Goal: Transaction & Acquisition: Purchase product/service

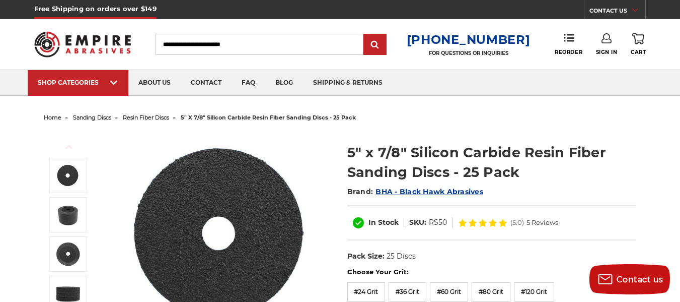
click at [135, 118] on span "resin fiber discs" at bounding box center [146, 117] width 46 height 7
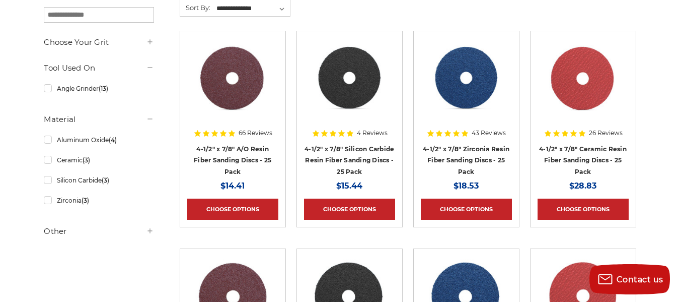
scroll to position [201, 0]
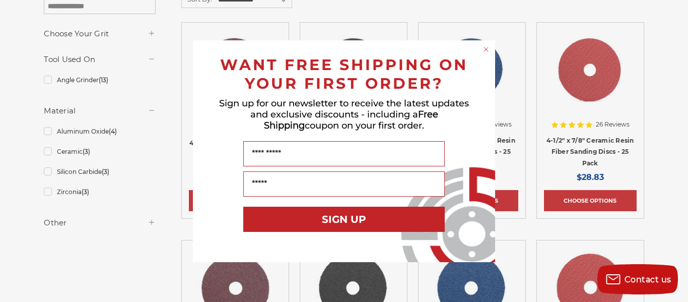
click at [483, 51] on circle "Close dialog" at bounding box center [487, 49] width 10 height 10
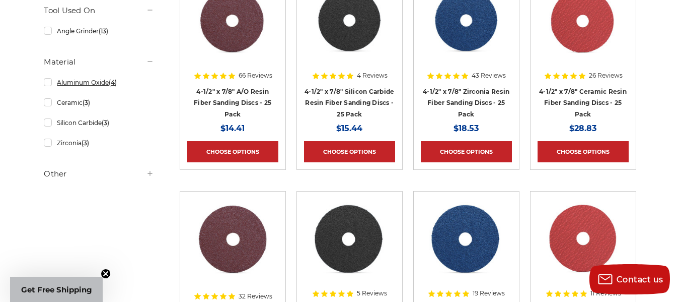
scroll to position [252, 0]
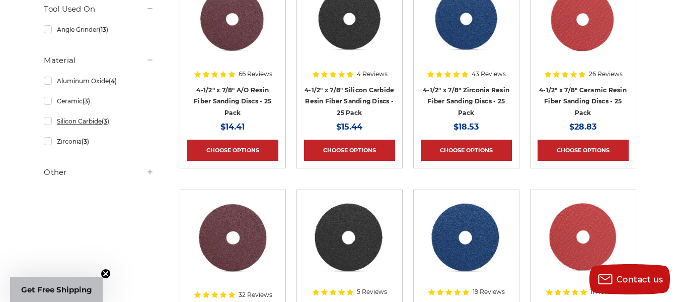
click at [87, 123] on link "Silicon Carbide (3)" at bounding box center [99, 121] width 110 height 18
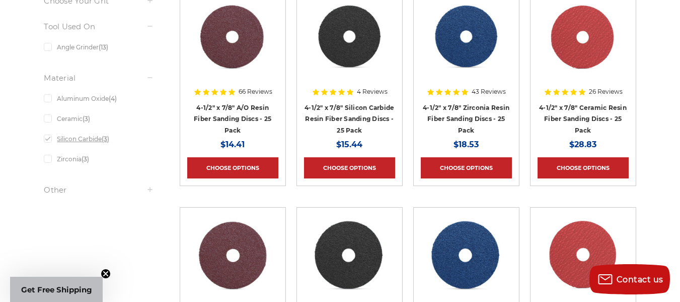
scroll to position [252, 0]
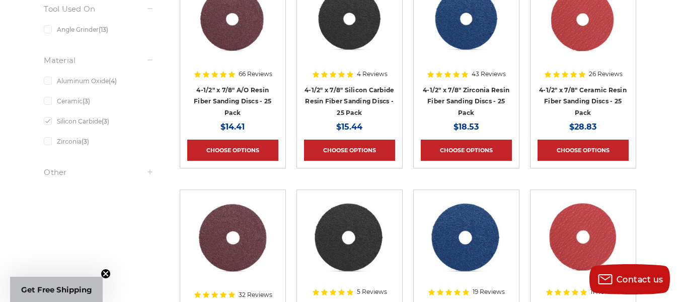
click at [105, 271] on circle "Close teaser" at bounding box center [106, 274] width 10 height 10
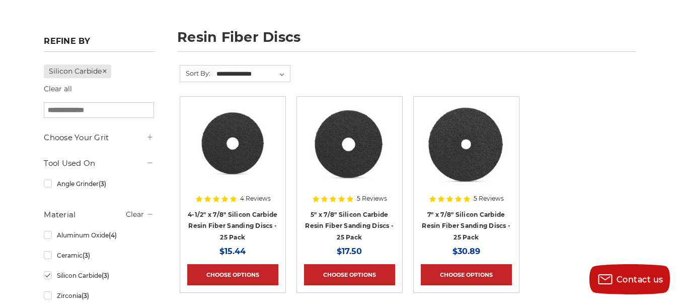
scroll to position [151, 0]
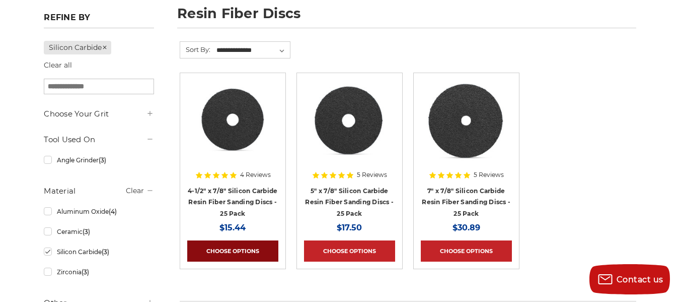
click at [230, 254] on link "Choose Options" at bounding box center [232, 250] width 91 height 21
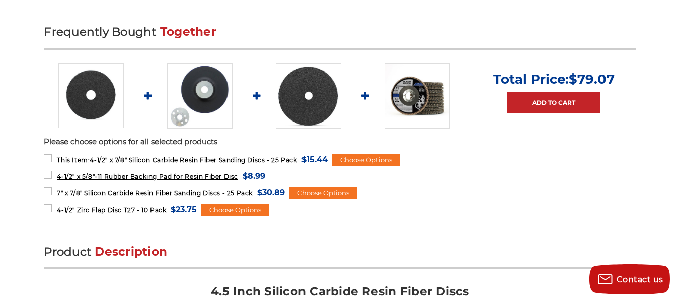
scroll to position [453, 0]
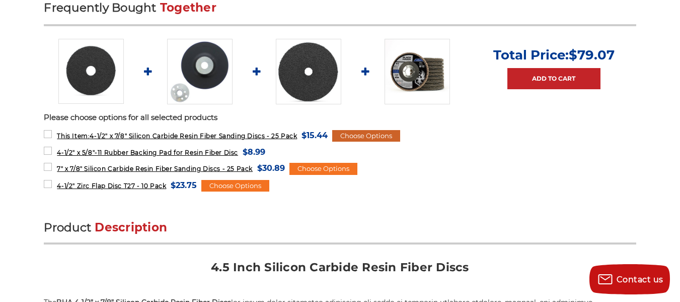
click at [374, 135] on div "Choose Options" at bounding box center [366, 136] width 68 height 12
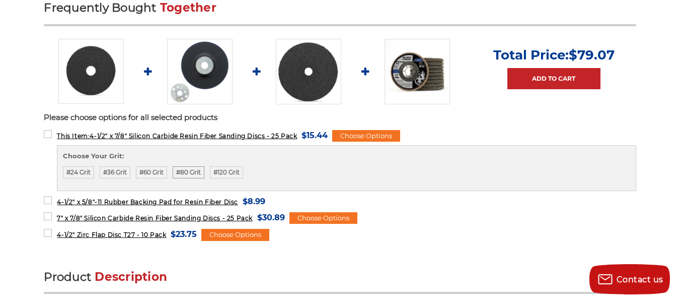
click at [190, 173] on label "#80 Grit" at bounding box center [189, 172] width 32 height 12
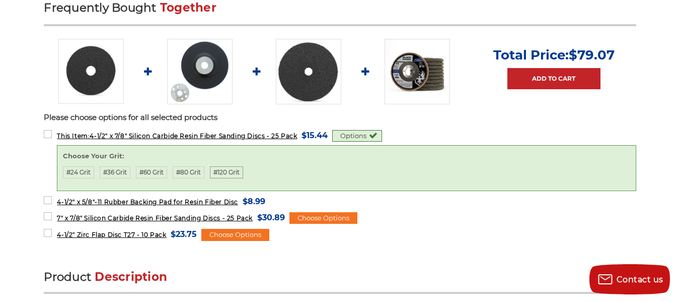
click at [235, 173] on label "#120 Grit" at bounding box center [226, 172] width 33 height 12
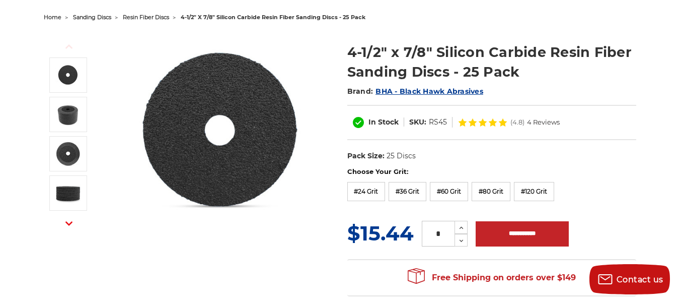
scroll to position [0, 0]
